Goal: Task Accomplishment & Management: Use online tool/utility

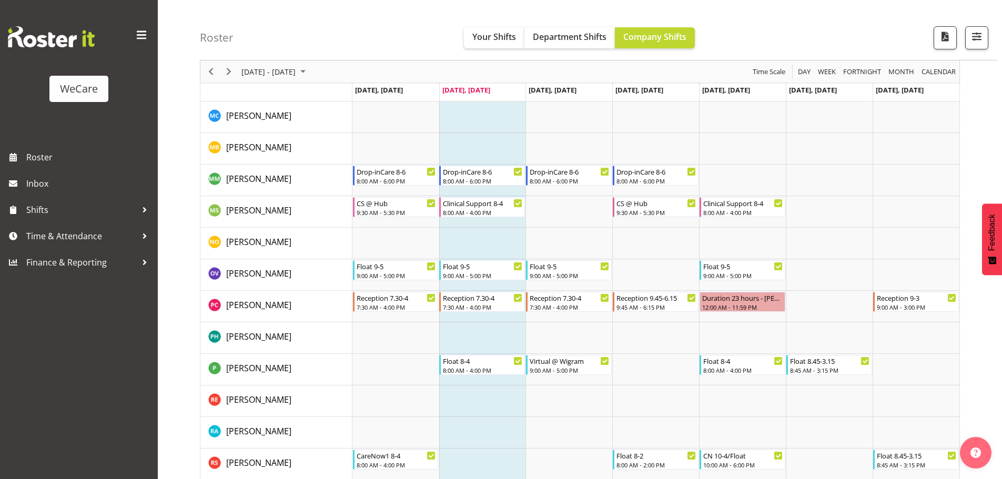
scroll to position [3592, 0]
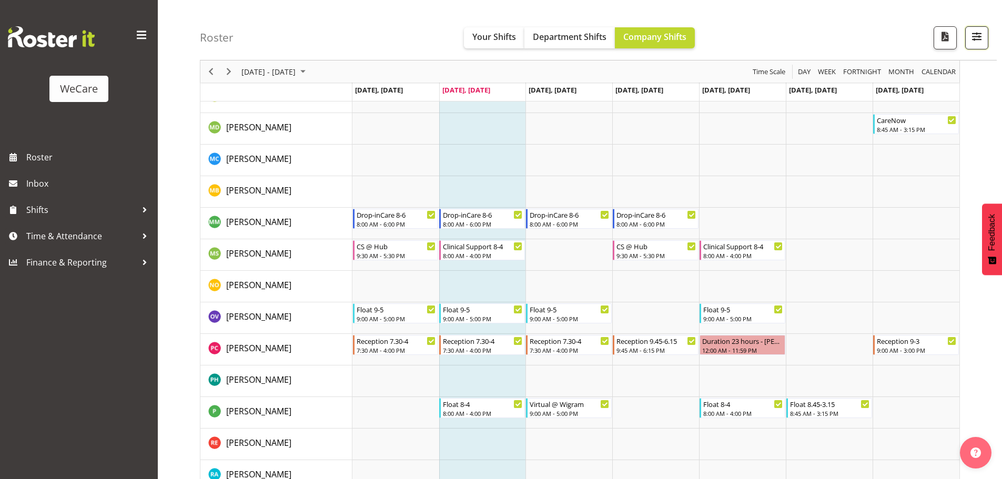
click at [974, 42] on span "button" at bounding box center [977, 36] width 14 height 14
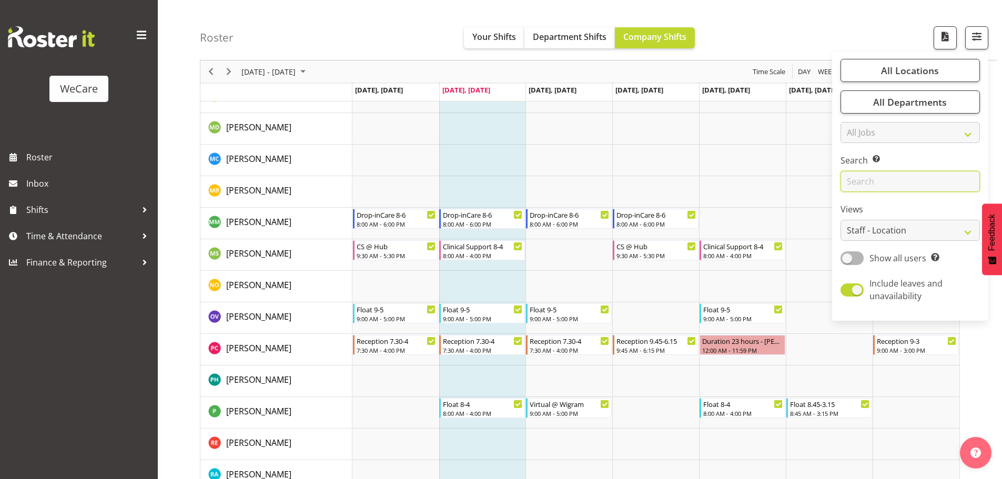
click at [864, 184] on input "text" at bounding box center [909, 181] width 139 height 21
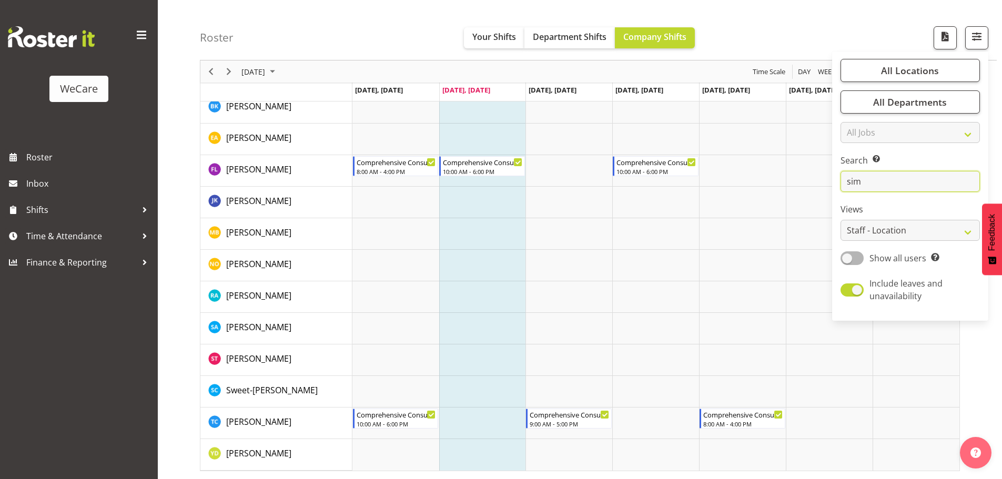
scroll to position [41, 0]
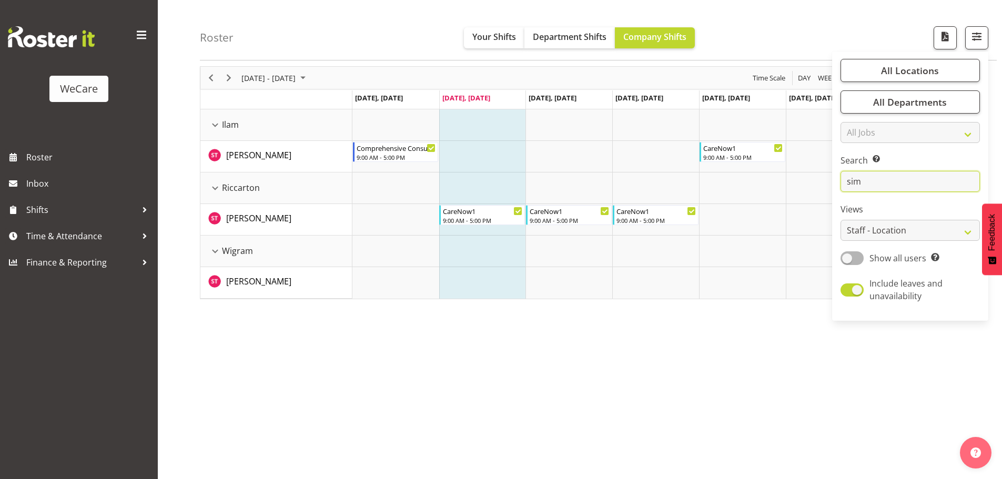
type input "sim"
click at [818, 336] on div "[DATE] - [DATE] [DATE] Day Week Fortnight Month calendar Month Agenda Time Scal…" at bounding box center [601, 268] width 802 height 421
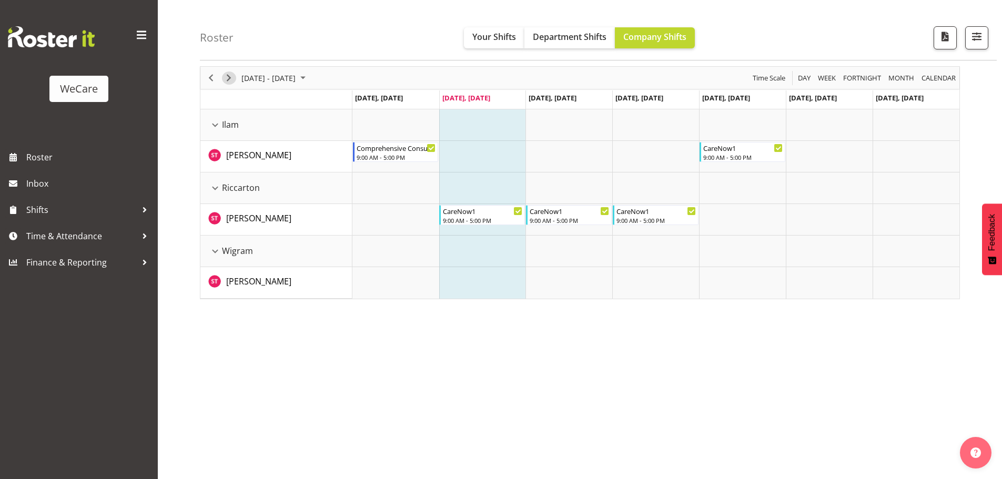
click at [235, 78] on span "Next" at bounding box center [228, 78] width 13 height 13
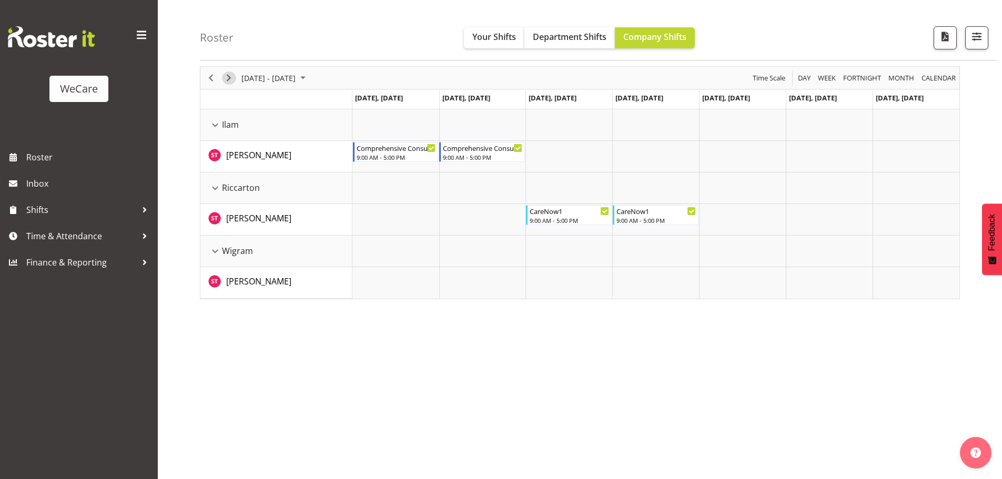
click at [232, 78] on span "Next" at bounding box center [228, 78] width 13 height 13
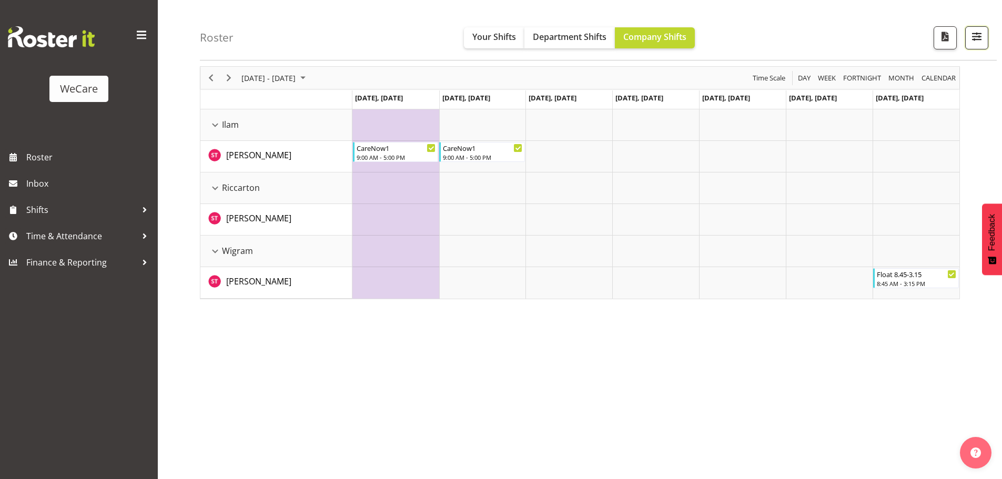
click at [973, 38] on span "button" at bounding box center [977, 36] width 14 height 14
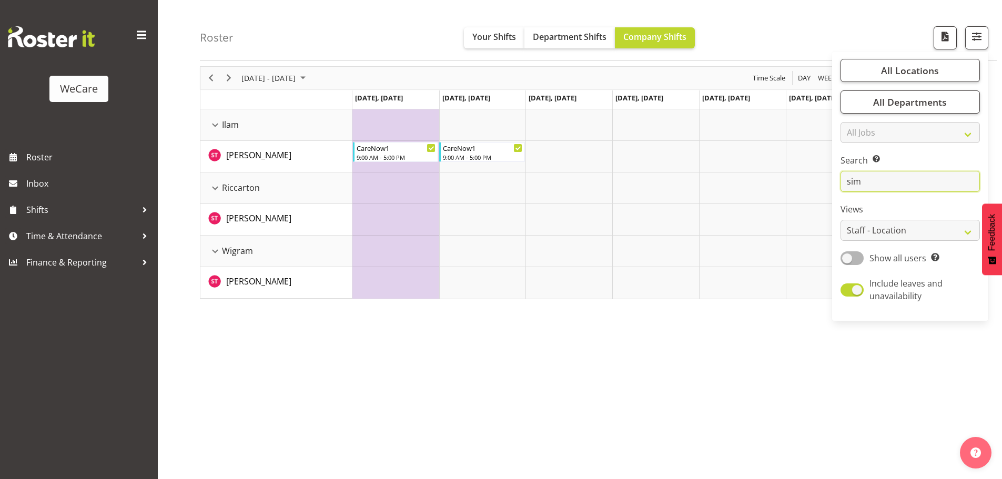
drag, startPoint x: 890, startPoint y: 186, endPoint x: 837, endPoint y: 199, distance: 54.8
click at [837, 199] on div "All Locations Clear Business Support Office [GEOGRAPHIC_DATA] Ilam [GEOGRAPHIC_…" at bounding box center [910, 186] width 156 height 261
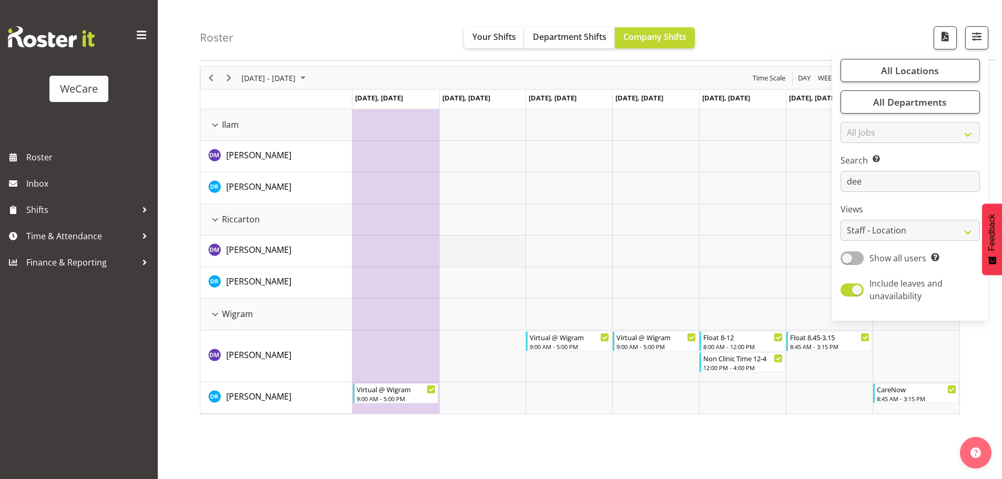
click at [498, 263] on td "Timeline Week of September 23, 2025" at bounding box center [482, 252] width 87 height 32
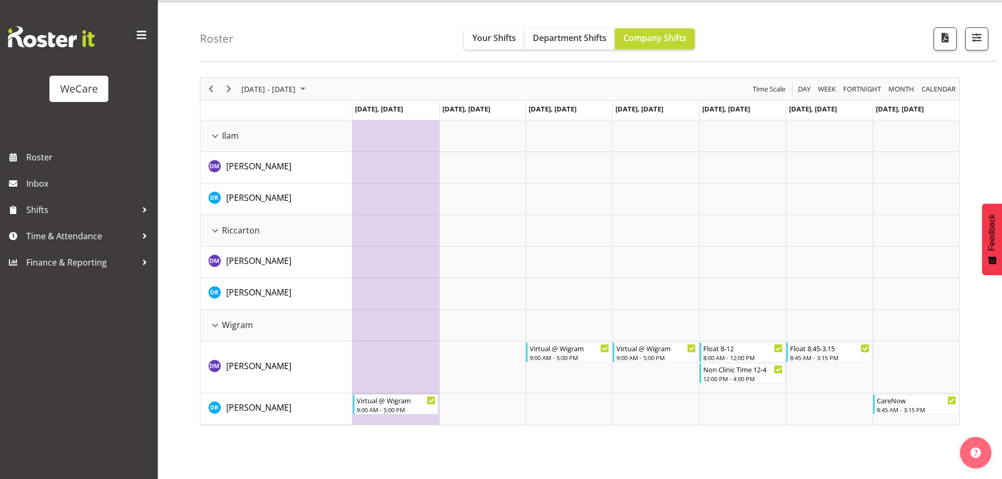
scroll to position [41, 0]
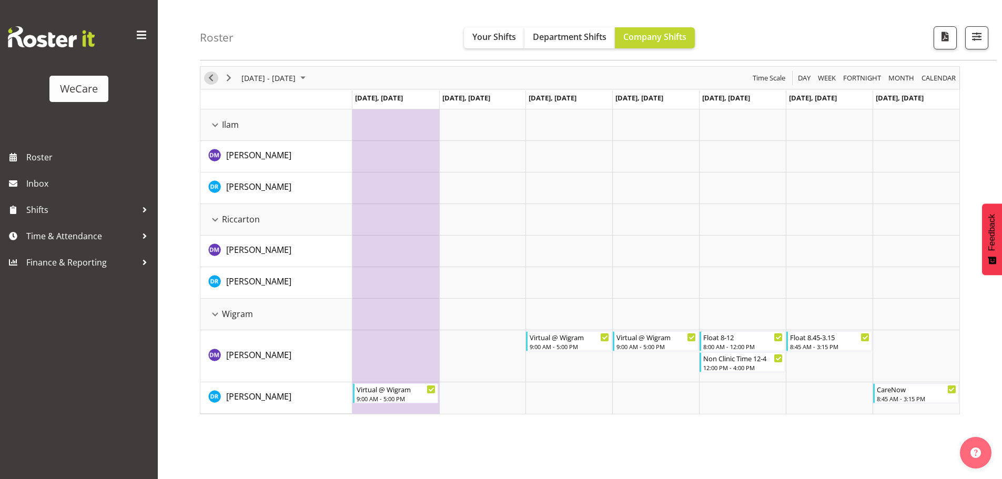
click at [212, 82] on span "Previous" at bounding box center [211, 78] width 13 height 13
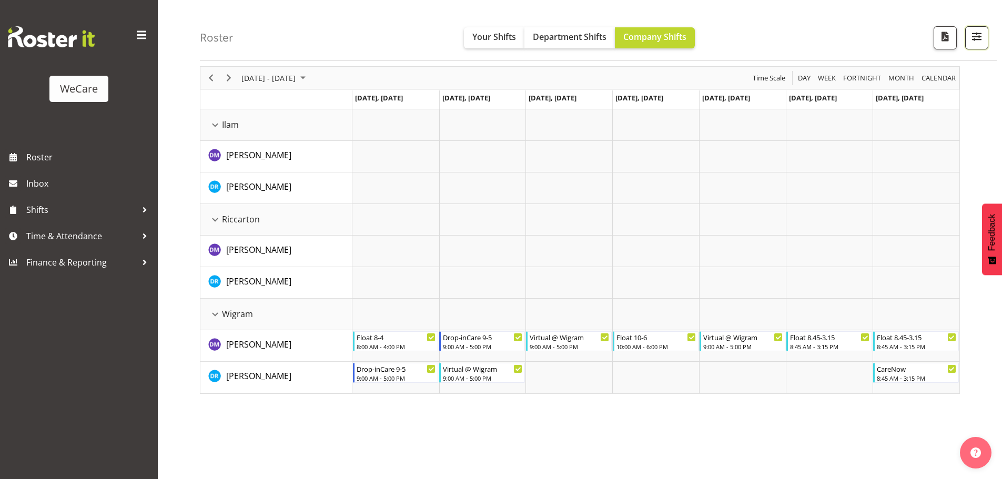
click at [982, 44] on button "button" at bounding box center [976, 37] width 23 height 23
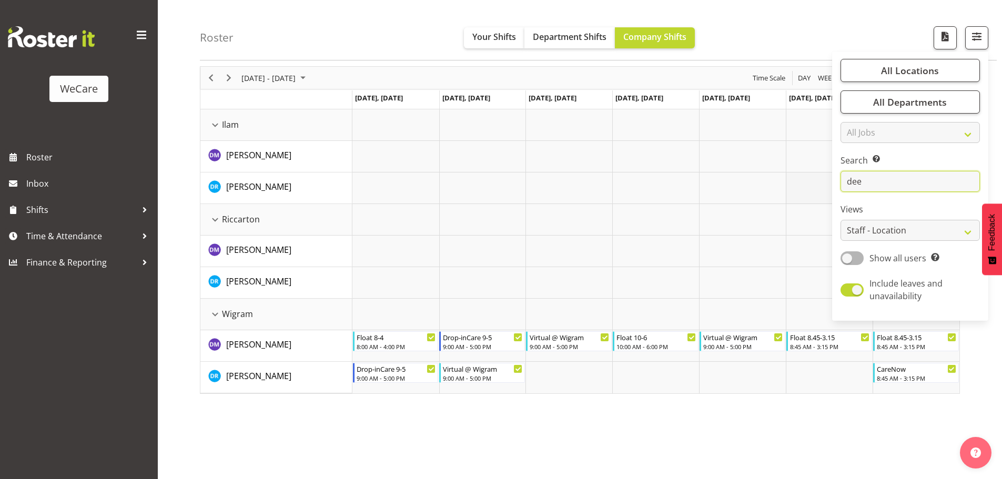
drag, startPoint x: 880, startPoint y: 181, endPoint x: 808, endPoint y: 193, distance: 73.0
click at [808, 193] on div "Roster Your Shifts Department Shifts Company Shifts All Locations Clear Busines…" at bounding box center [580, 234] width 844 height 489
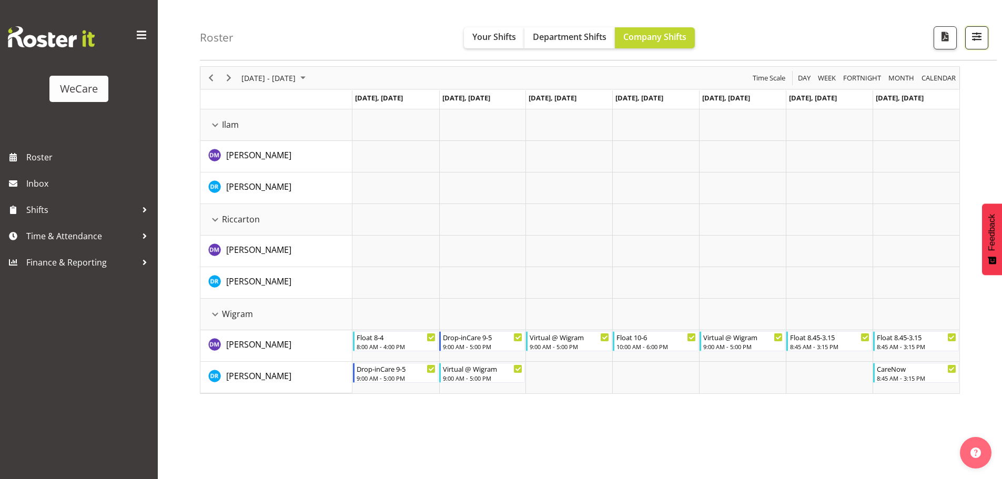
click at [972, 38] on span "button" at bounding box center [977, 36] width 14 height 14
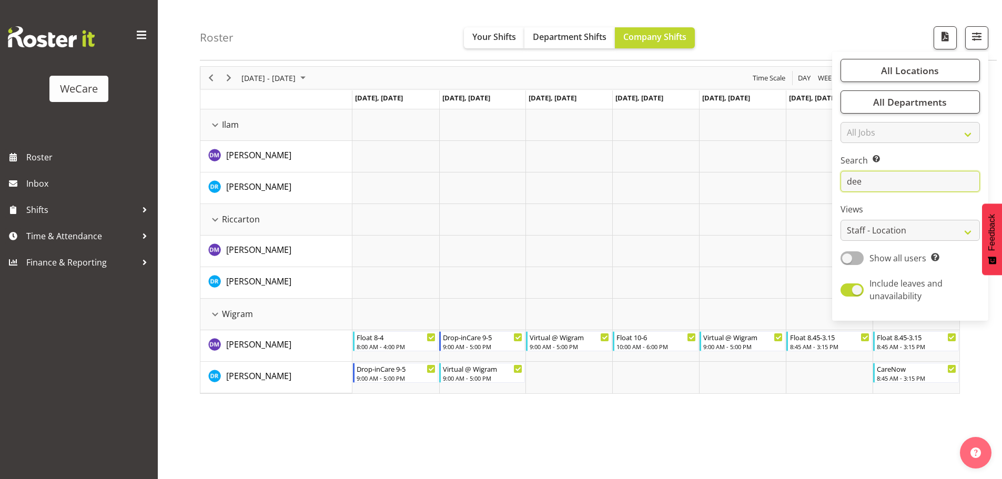
click at [912, 185] on input "dee" at bounding box center [909, 181] width 139 height 21
type input "d"
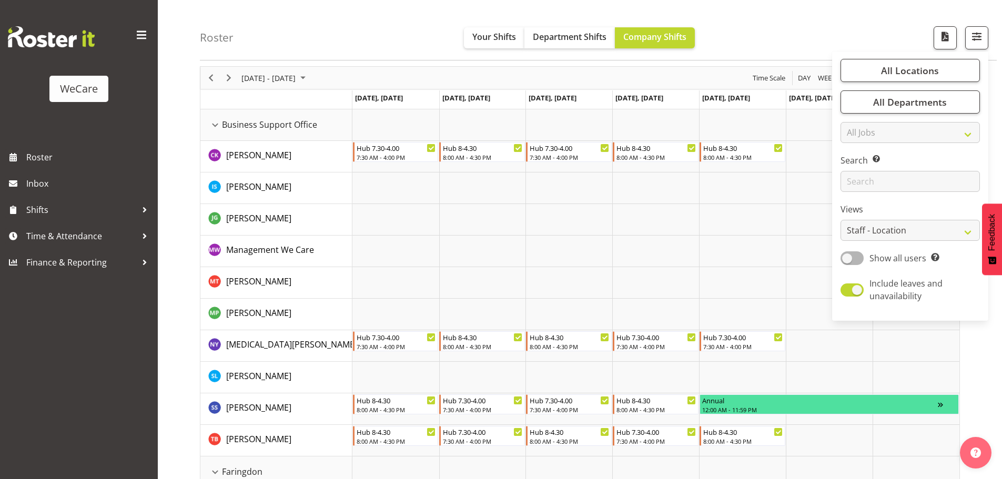
click at [672, 131] on td "Timeline Week of September 16, 2025" at bounding box center [655, 125] width 87 height 32
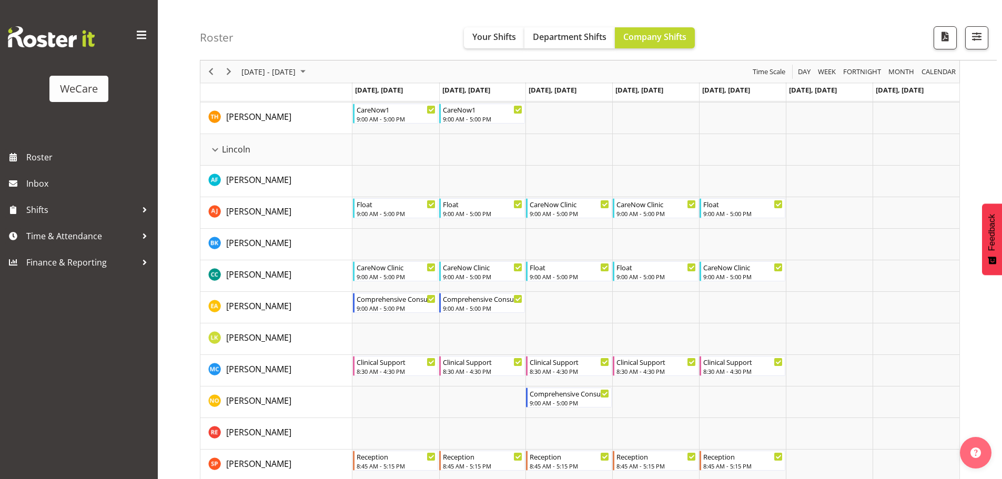
scroll to position [1829, 0]
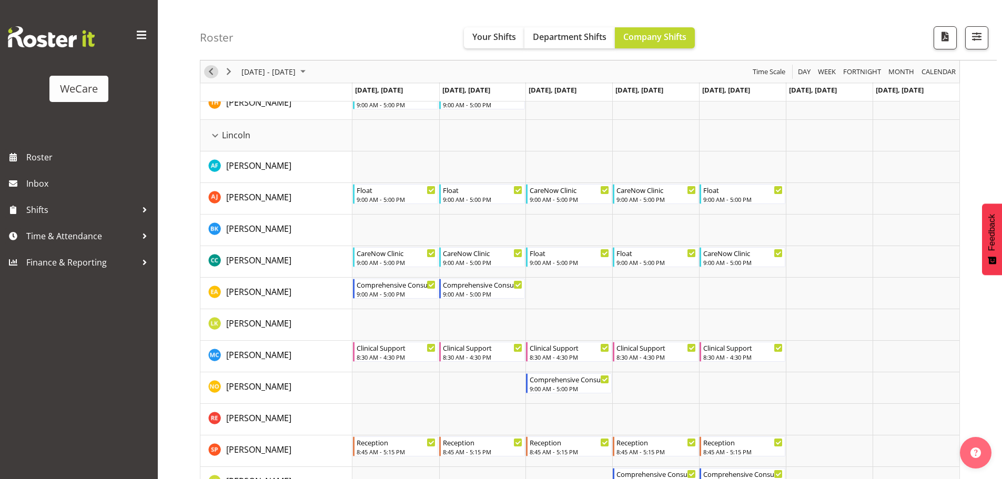
click at [212, 66] on span "Previous" at bounding box center [211, 71] width 13 height 13
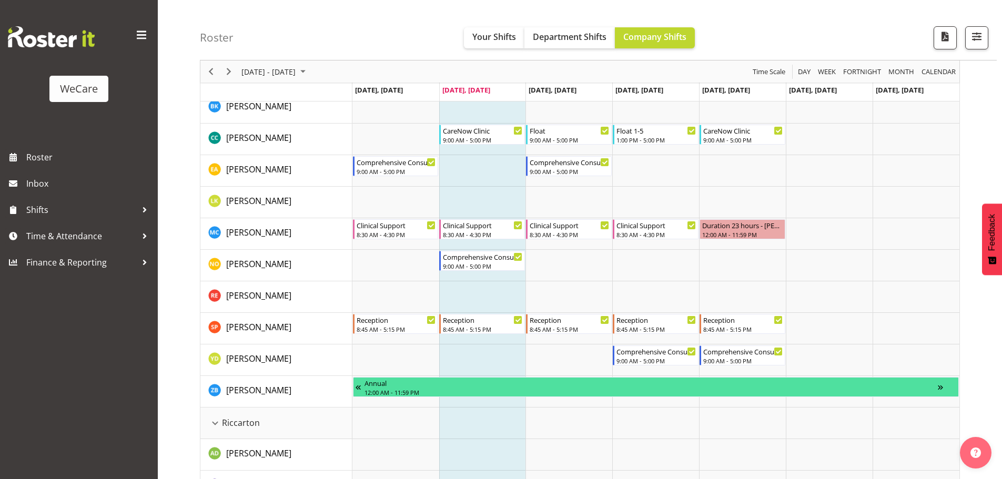
scroll to position [1998, 0]
